Goal: Information Seeking & Learning: Learn about a topic

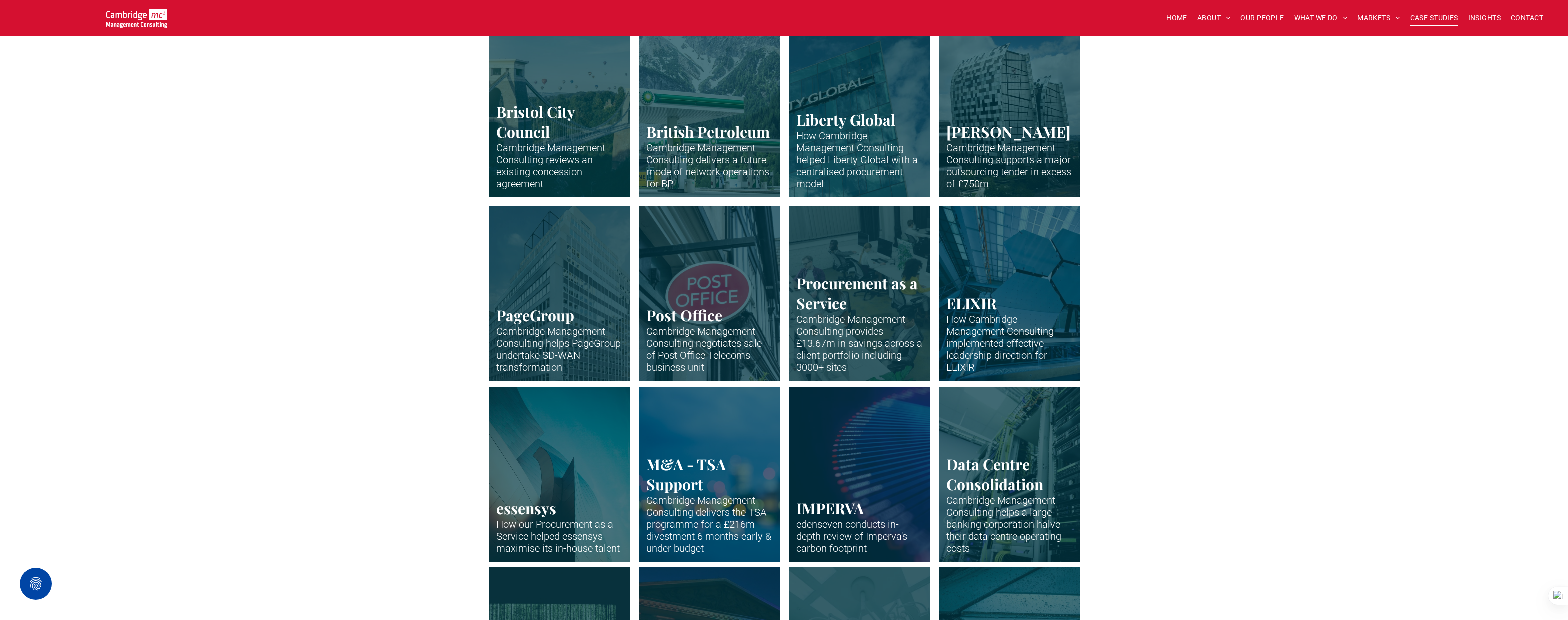
scroll to position [317, 0]
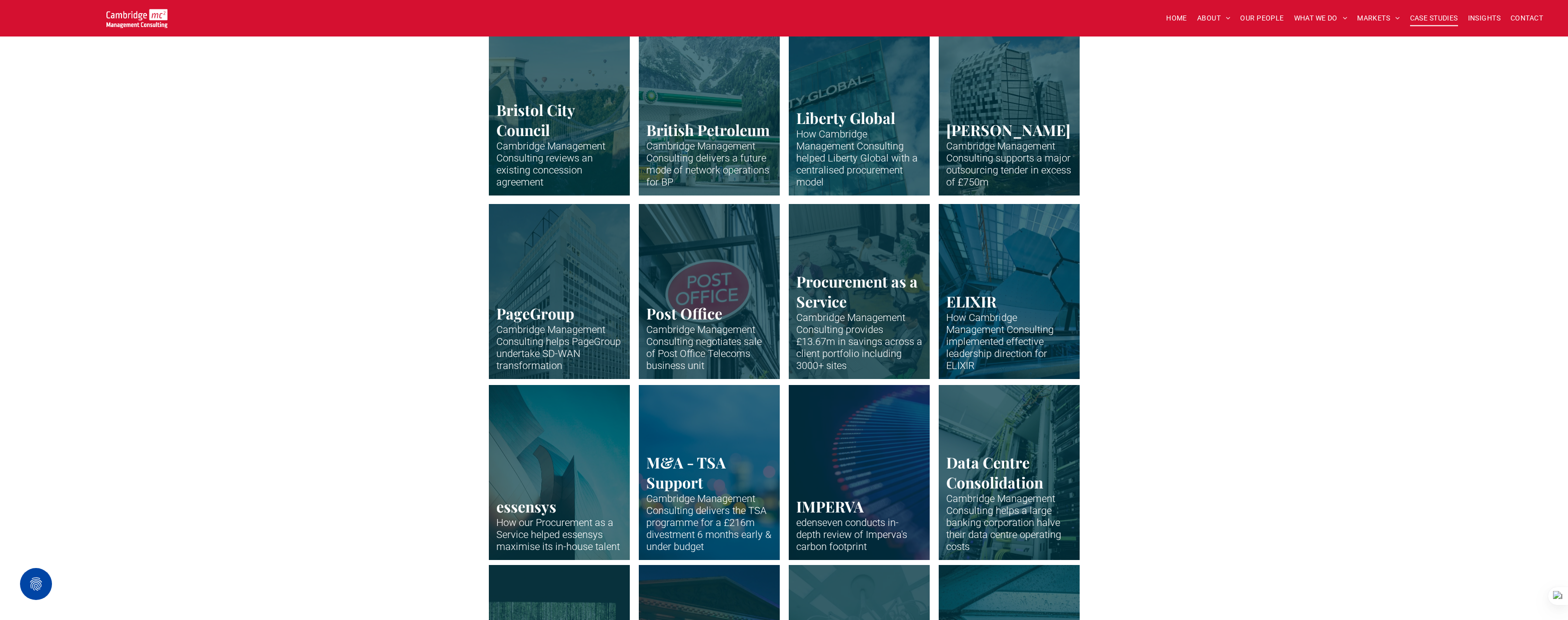
click at [850, 323] on link "Supply Chain" at bounding box center [859, 291] width 150 height 185
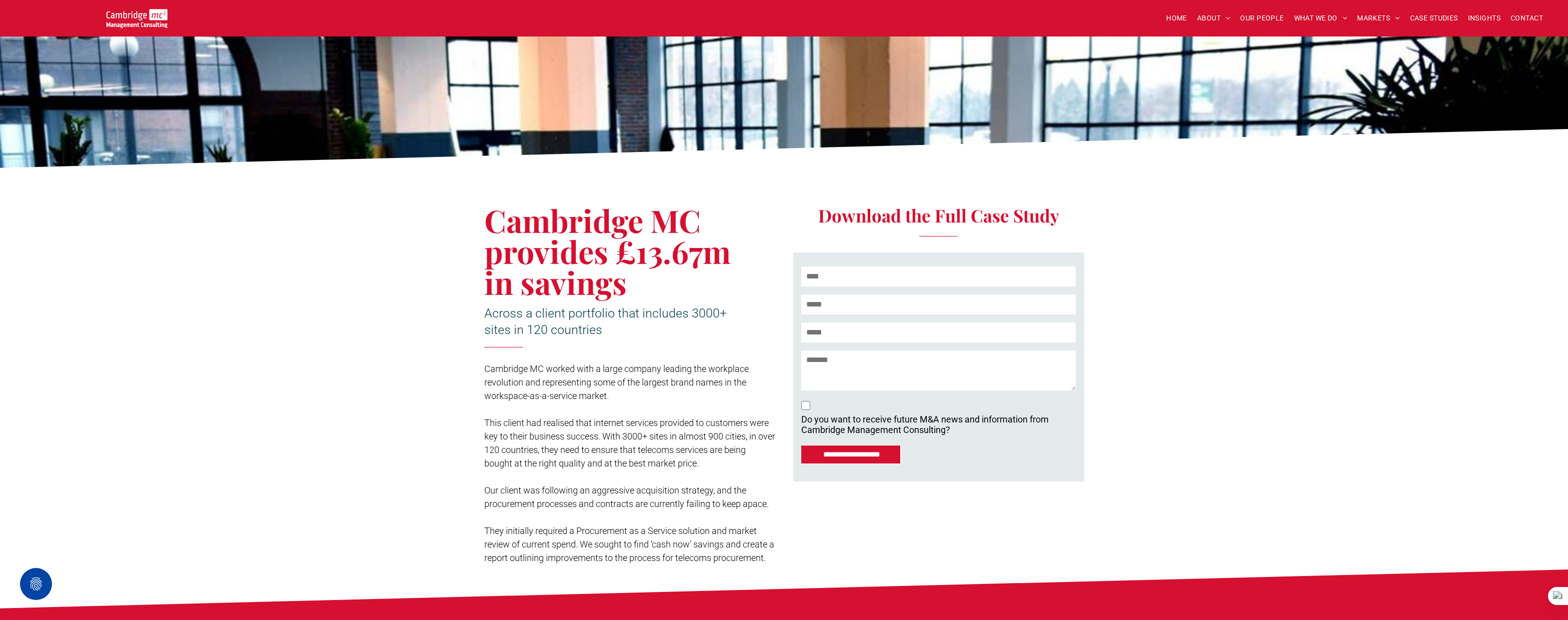
scroll to position [85, 0]
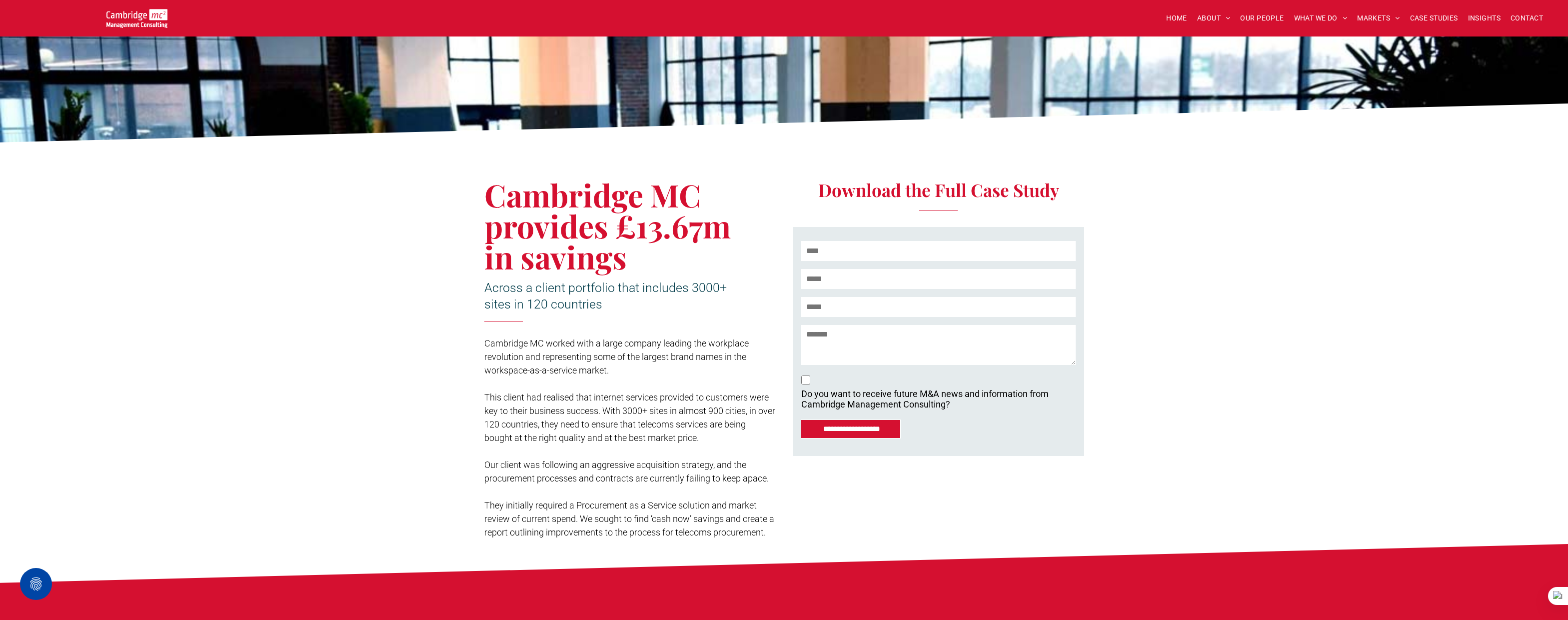
drag, startPoint x: 485, startPoint y: 341, endPoint x: 776, endPoint y: 483, distance: 323.8
click at [776, 483] on div "Cambridge MC provides £13.67m in savings Across a client portfolio that include…" at bounding box center [634, 345] width 300 height 396
